Goal: Task Accomplishment & Management: Manage account settings

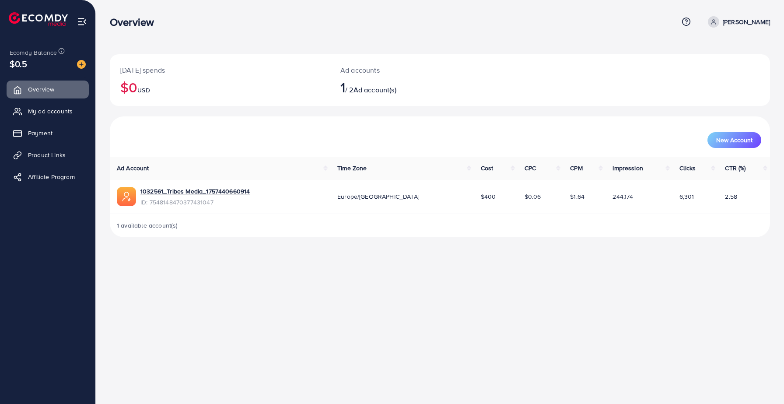
click at [754, 21] on p "[PERSON_NAME]" at bounding box center [746, 22] width 47 height 11
click at [613, 32] on div "Overview Help Center Contact Support Term and policy About Us [PERSON_NAME] Pro…" at bounding box center [440, 22] width 661 height 24
click at [34, 120] on ul "Overview My ad accounts Payment Product Links Affiliate Program" at bounding box center [47, 136] width 95 height 118
click at [47, 114] on span "My ad accounts" at bounding box center [52, 111] width 45 height 9
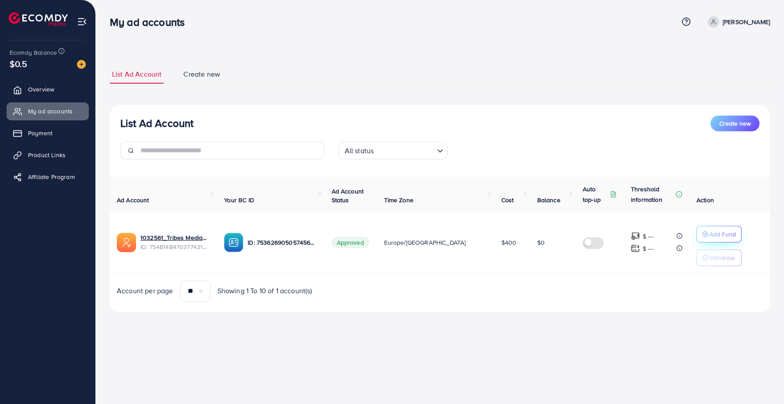
click at [710, 238] on p "Add Fund" at bounding box center [723, 234] width 27 height 11
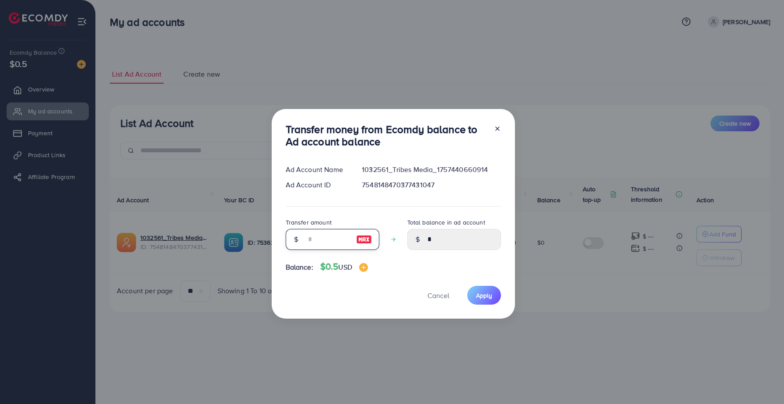
click at [345, 240] on input "number" at bounding box center [328, 239] width 44 height 21
click at [366, 238] on img at bounding box center [364, 239] width 16 height 11
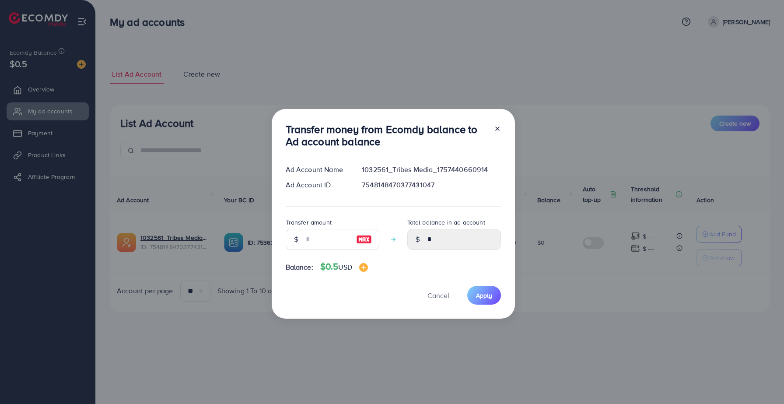
type input "*"
type input "****"
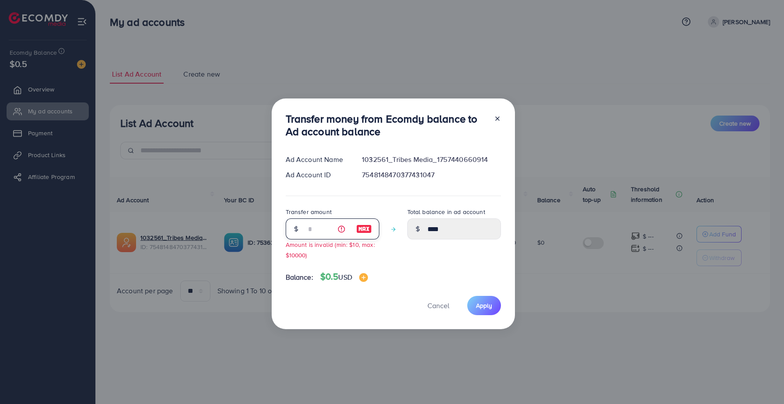
click at [325, 232] on input "*" at bounding box center [328, 228] width 44 height 21
type input "*"
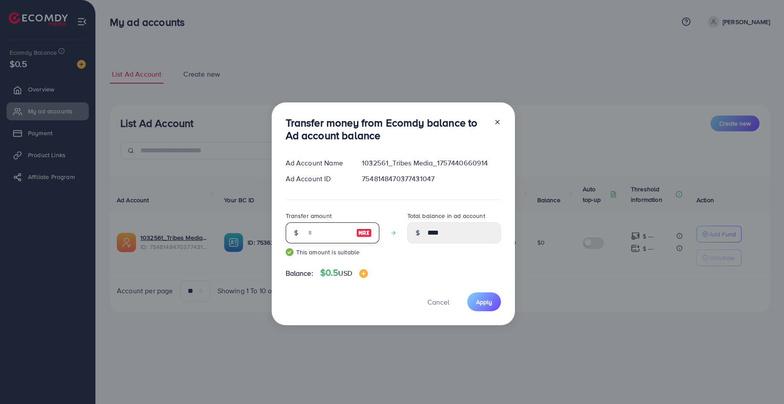
type input "*"
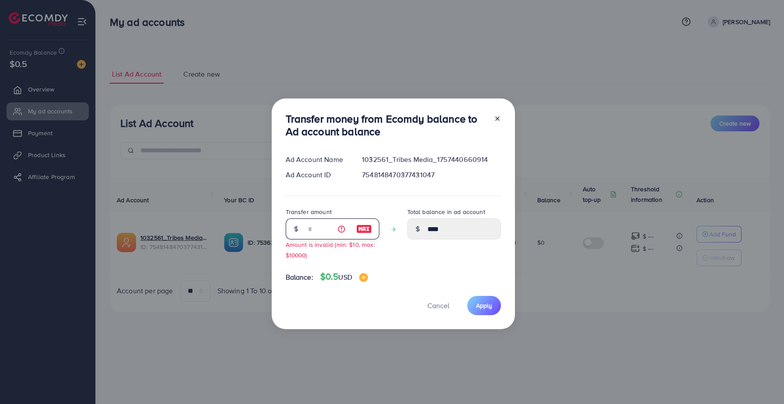
type input "*"
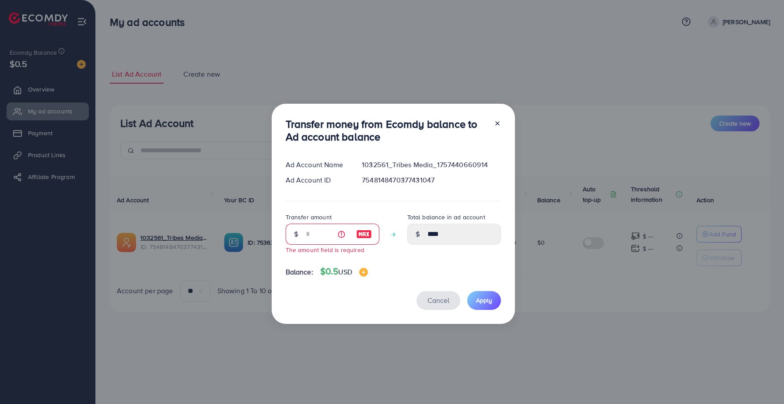
click at [434, 299] on span "Cancel" at bounding box center [439, 300] width 22 height 10
type input "*"
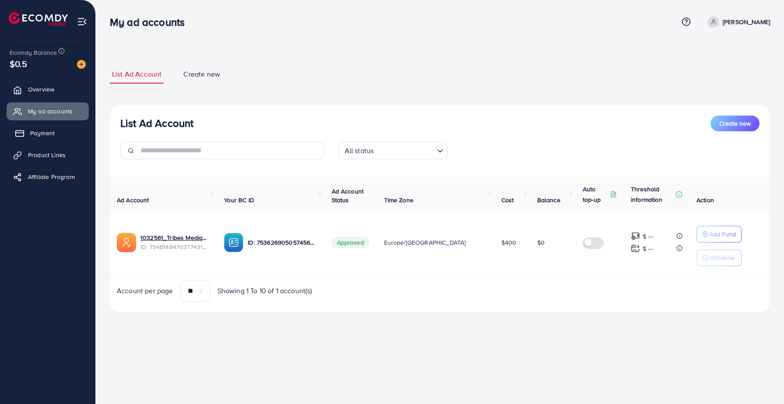
click at [50, 134] on span "Payment" at bounding box center [42, 133] width 25 height 9
